Goal: Navigation & Orientation: Find specific page/section

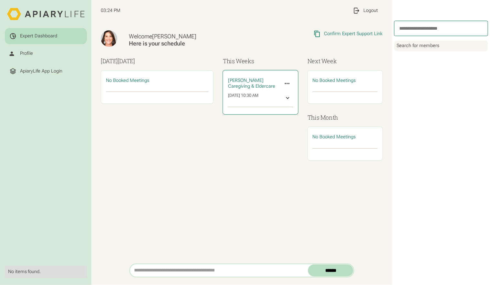
click at [286, 97] on div at bounding box center [288, 98] width 6 height 6
click at [291, 79] on div at bounding box center [287, 84] width 12 height 12
click at [278, 107] on link "Cancel Meeting" at bounding box center [268, 107] width 48 height 12
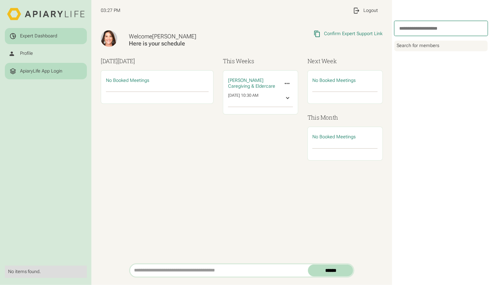
click at [30, 68] on div "ApiaryLife App Login" at bounding box center [41, 71] width 42 height 6
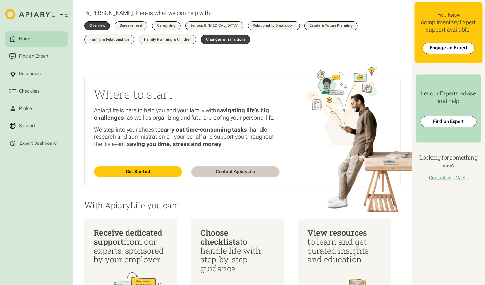
click at [230, 38] on div "Changes & Transitions" at bounding box center [225, 40] width 39 height 4
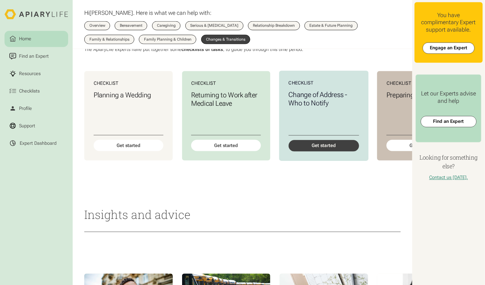
click at [328, 152] on div "Get started" at bounding box center [324, 145] width 70 height 11
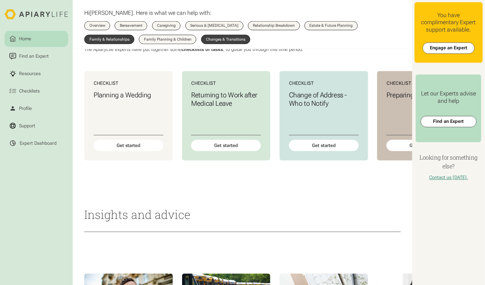
click at [104, 40] on div "Family & Relationships" at bounding box center [109, 40] width 40 height 4
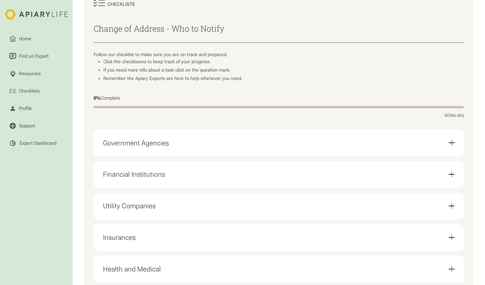
scroll to position [129, 0]
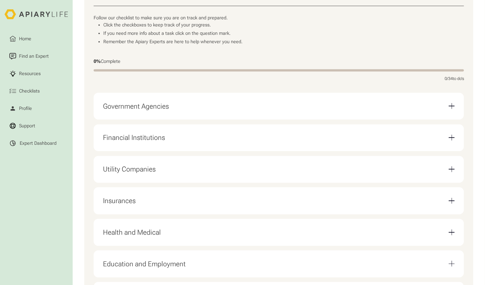
click at [303, 115] on div "Government Agencies" at bounding box center [279, 106] width 352 height 18
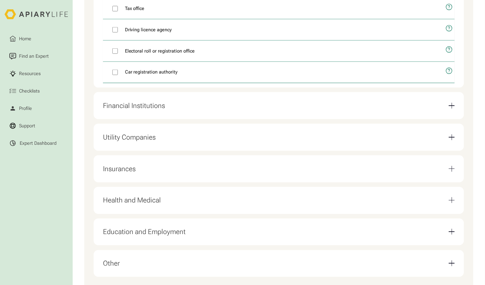
scroll to position [290, 0]
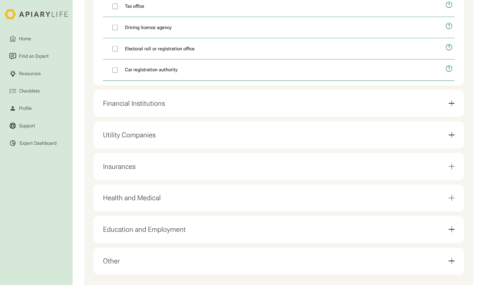
click at [118, 106] on div "Financial Institutions" at bounding box center [134, 103] width 62 height 8
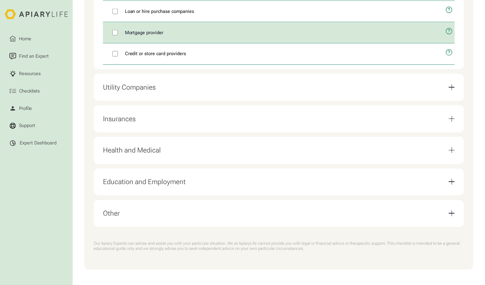
scroll to position [346, 0]
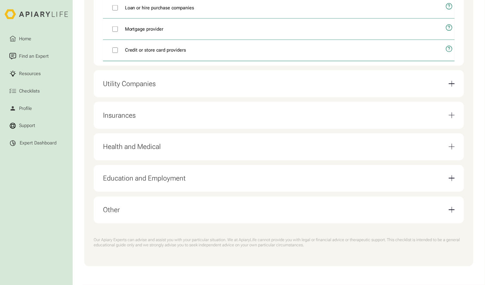
click at [200, 87] on div "Utility Companies" at bounding box center [279, 84] width 352 height 18
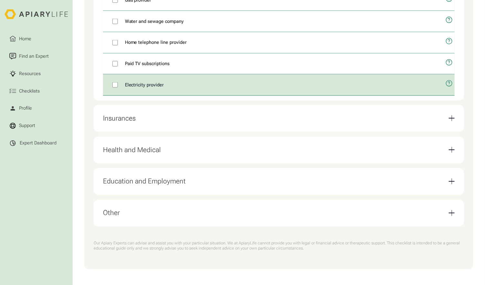
scroll to position [368, 0]
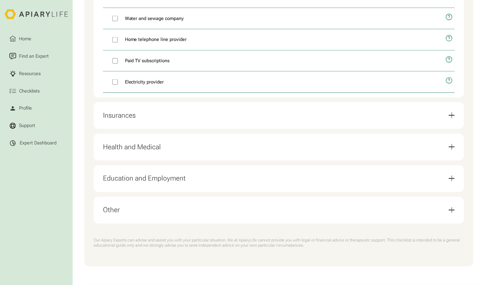
click at [182, 122] on div "Insurances" at bounding box center [279, 116] width 352 height 18
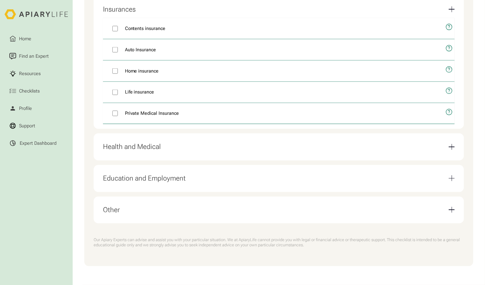
scroll to position [325, 0]
click at [169, 147] on div "Health and Medical" at bounding box center [279, 147] width 352 height 18
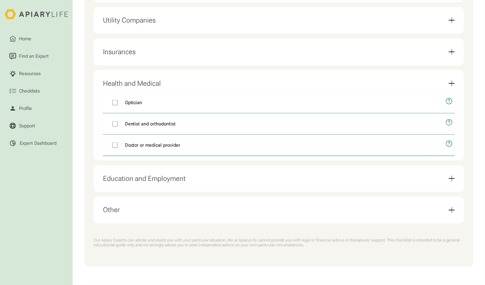
click at [172, 178] on div "Education and Employment" at bounding box center [144, 179] width 83 height 8
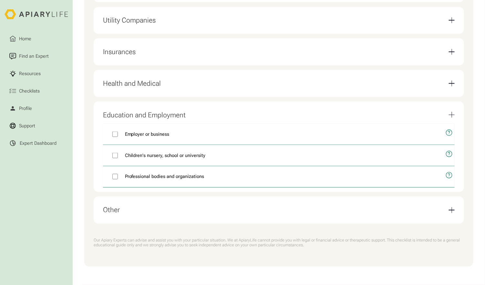
click at [167, 199] on div "Other The Post Office Family and friends Vet and microchip details Shopping acc…" at bounding box center [279, 210] width 370 height 27
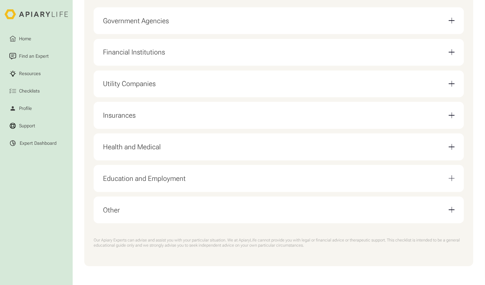
scroll to position [218, 0]
click at [246, 213] on div "Other" at bounding box center [279, 210] width 352 height 18
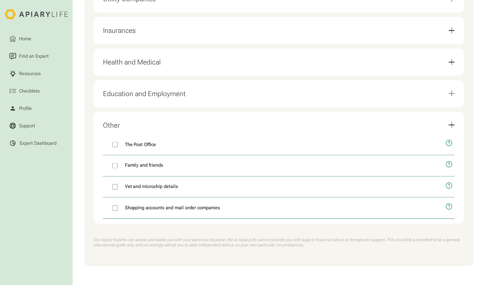
scroll to position [304, 0]
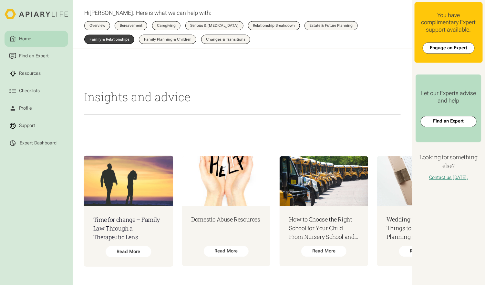
scroll to position [435, 0]
